Goal: Book appointment/travel/reservation

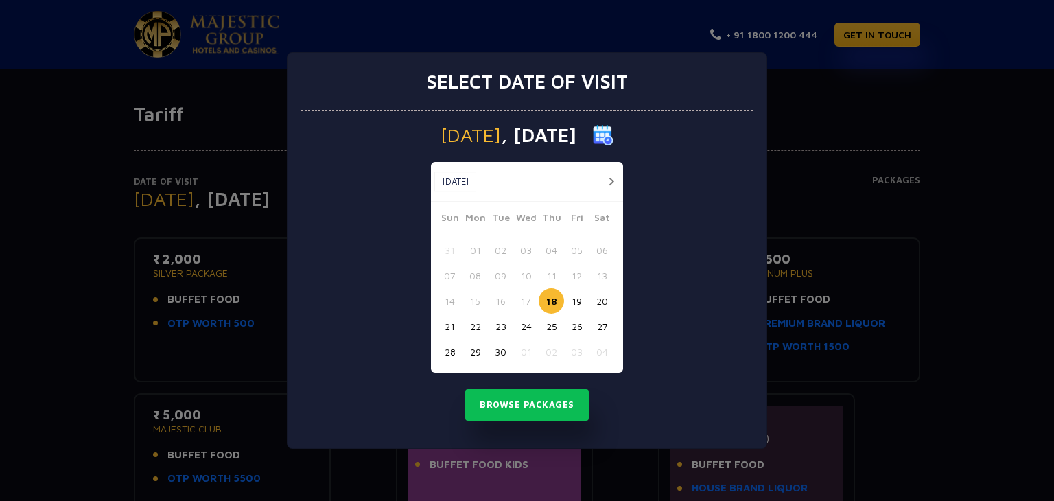
click at [596, 304] on button "20" at bounding box center [601, 300] width 25 height 25
click at [538, 412] on button "Browse Packages" at bounding box center [527, 405] width 124 height 32
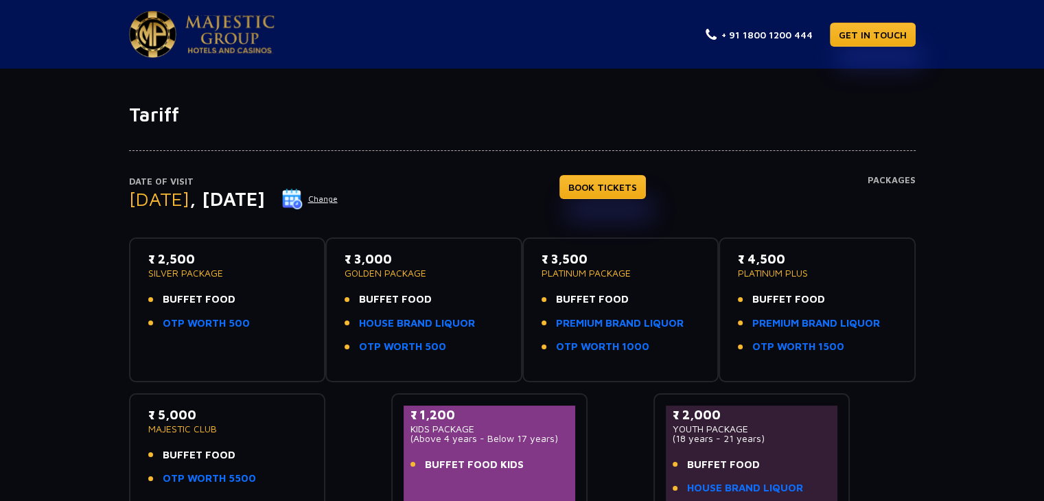
click at [338, 198] on button "Change" at bounding box center [309, 199] width 57 height 22
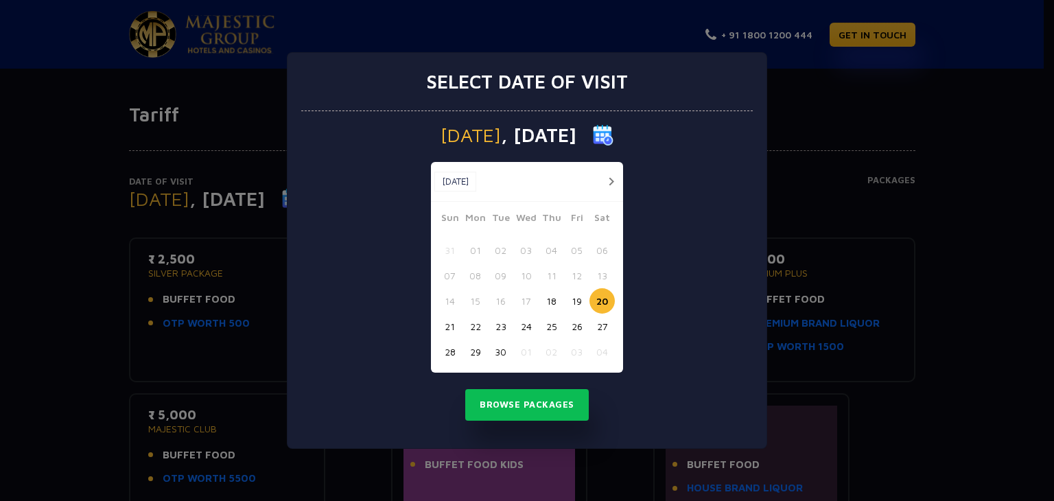
click at [580, 303] on button "19" at bounding box center [576, 300] width 25 height 25
click at [559, 398] on button "Browse Packages" at bounding box center [527, 405] width 124 height 32
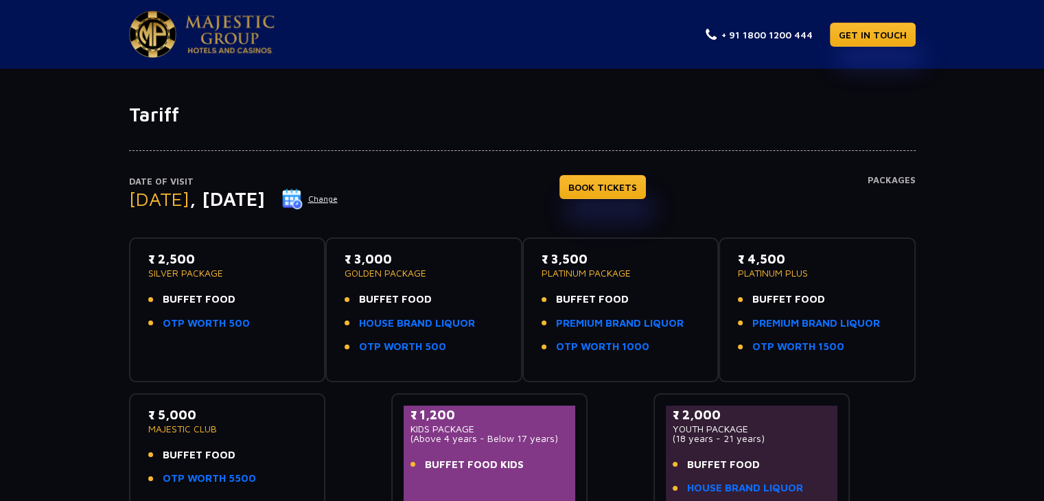
click at [303, 202] on img at bounding box center [292, 199] width 21 height 21
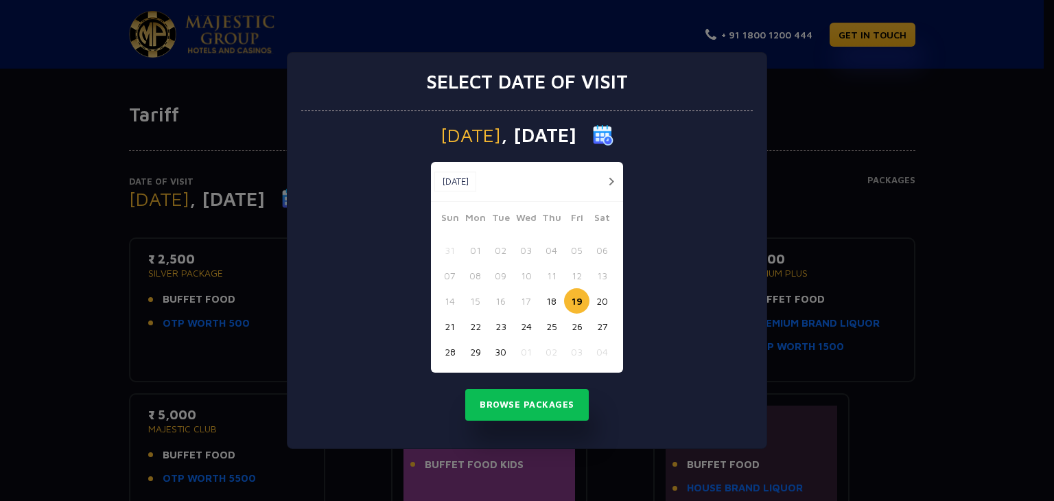
click at [549, 300] on button "18" at bounding box center [551, 300] width 25 height 25
click at [550, 403] on button "Browse Packages" at bounding box center [527, 405] width 124 height 32
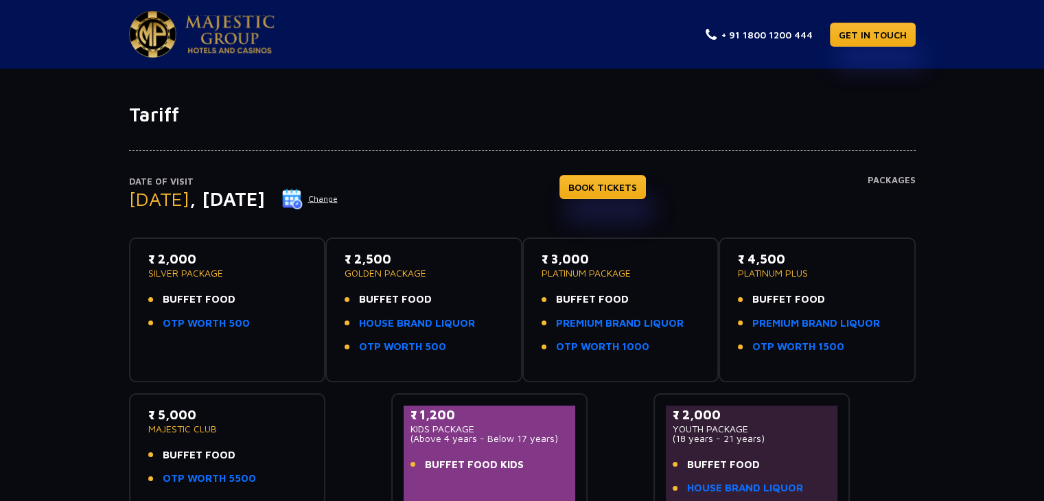
click at [303, 197] on img at bounding box center [292, 199] width 21 height 21
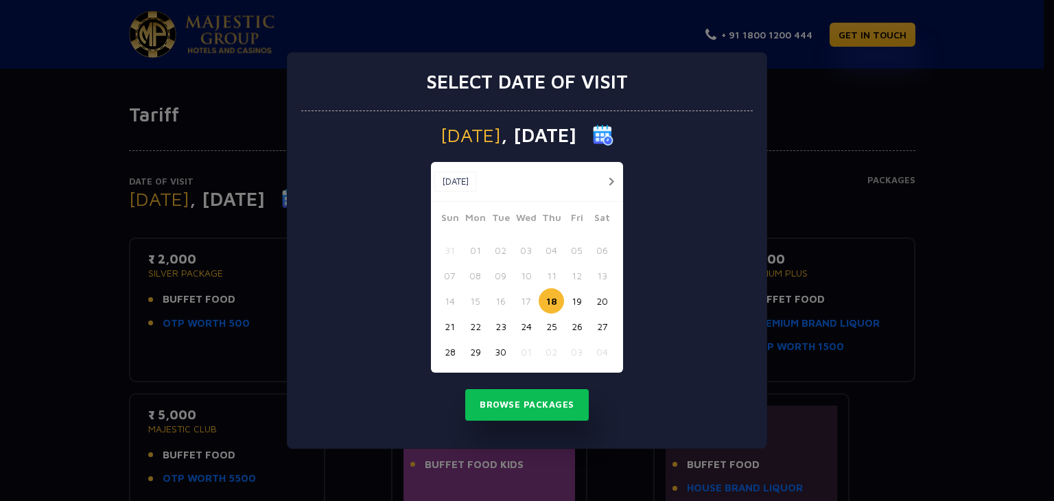
click at [575, 294] on button "19" at bounding box center [576, 300] width 25 height 25
click at [545, 403] on button "Browse Packages" at bounding box center [527, 405] width 124 height 32
